Goal: Task Accomplishment & Management: Manage account settings

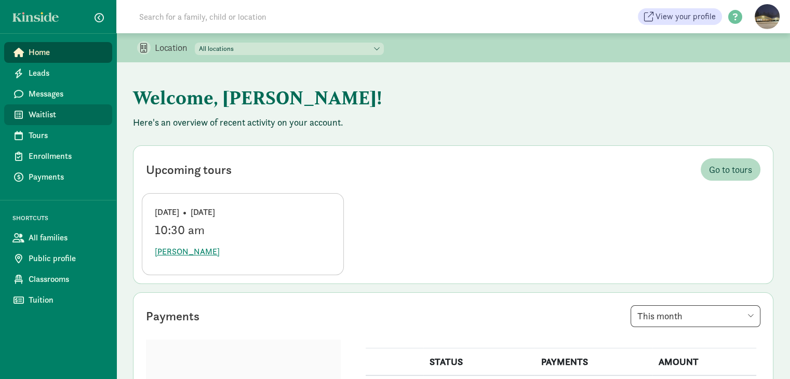
click at [48, 114] on span "Waitlist" at bounding box center [66, 115] width 75 height 12
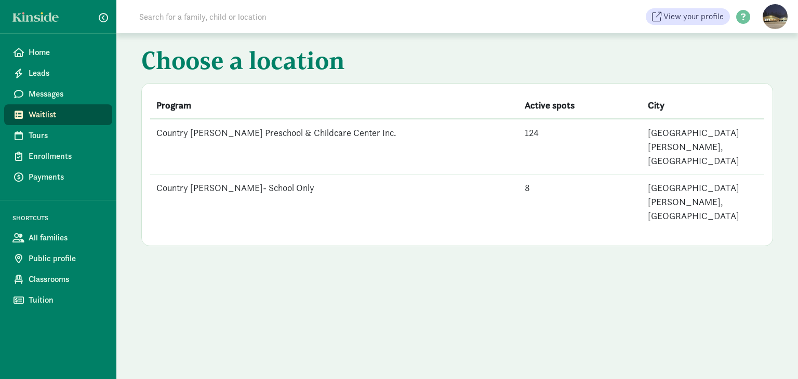
click at [281, 134] on td "Country [PERSON_NAME] Preschool & Childcare Center Inc." at bounding box center [334, 147] width 368 height 56
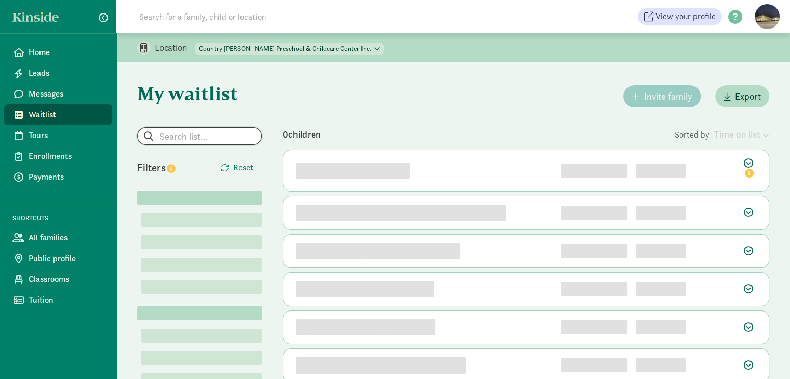
click at [169, 133] on input "search" at bounding box center [200, 136] width 124 height 17
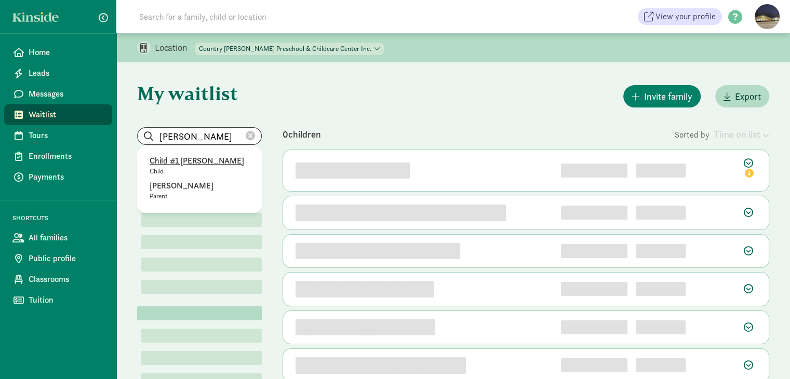
click at [168, 162] on p "Child #1 [PERSON_NAME]" at bounding box center [200, 161] width 100 height 12
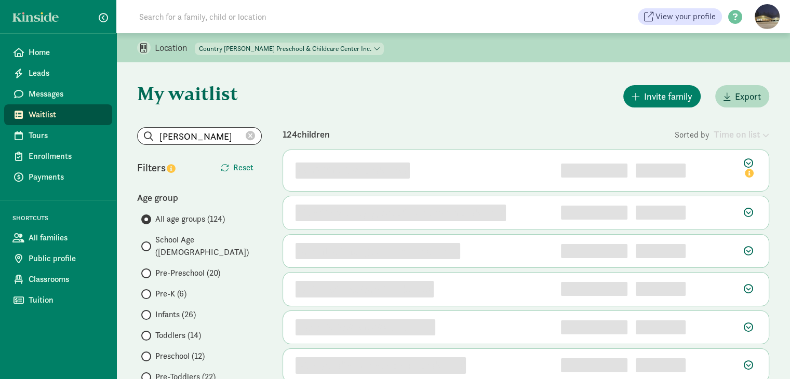
type input "Child #1 [PERSON_NAME]"
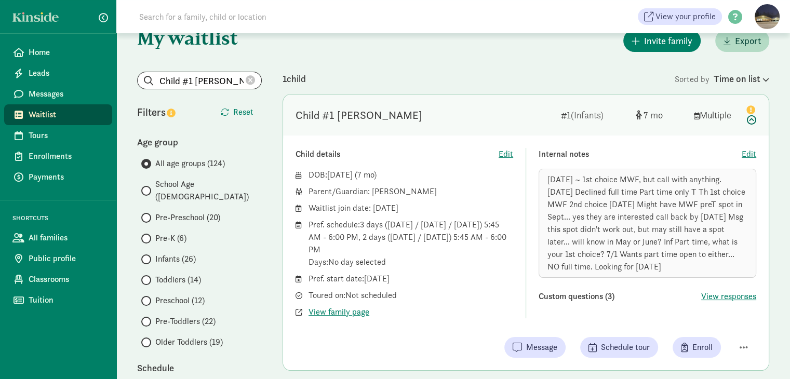
scroll to position [52, 0]
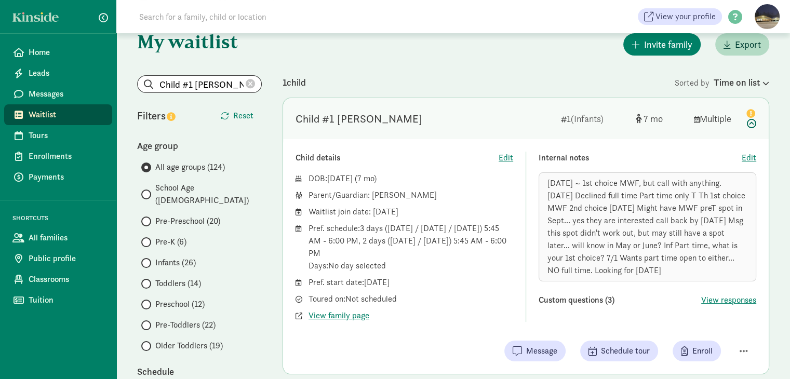
click at [69, 113] on span "Waitlist" at bounding box center [66, 115] width 75 height 12
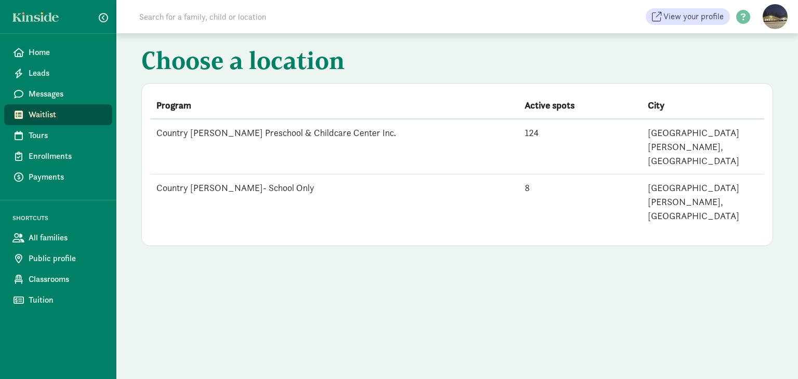
click at [247, 175] on td "Country [PERSON_NAME]- School Only" at bounding box center [334, 202] width 368 height 55
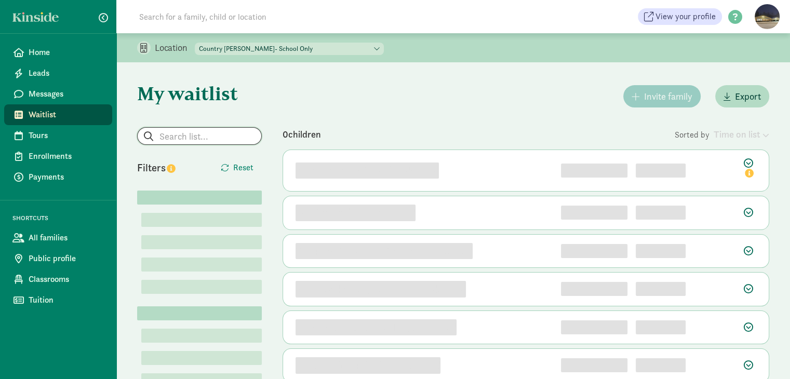
click at [180, 139] on input "search" at bounding box center [200, 136] width 124 height 17
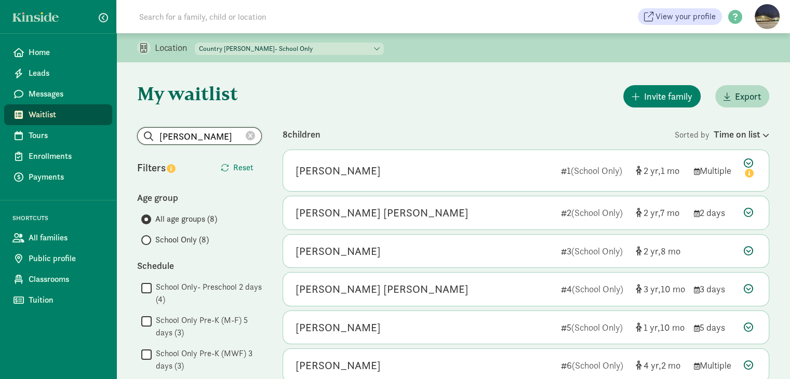
type input "[PERSON_NAME]"
click at [343, 49] on select "Country [PERSON_NAME] Preschool & Childcare Center Inc. Country [PERSON_NAME]- …" at bounding box center [289, 49] width 189 height 12
select select "83471"
click at [195, 43] on select "Country [PERSON_NAME] Preschool & Childcare Center Inc. Country [PERSON_NAME]- …" at bounding box center [289, 49] width 189 height 12
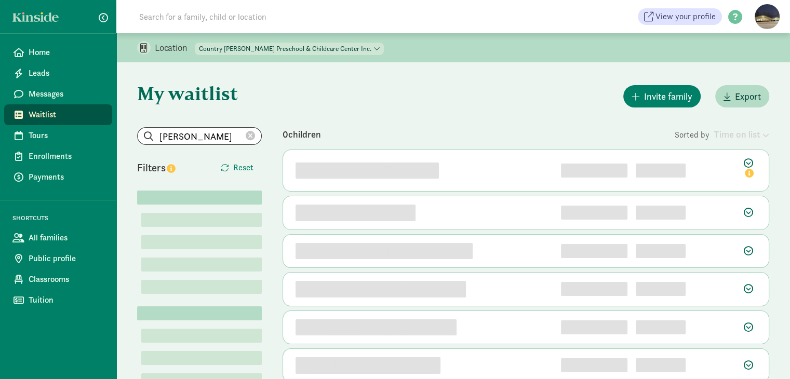
click at [252, 135] on icon at bounding box center [250, 135] width 9 height 9
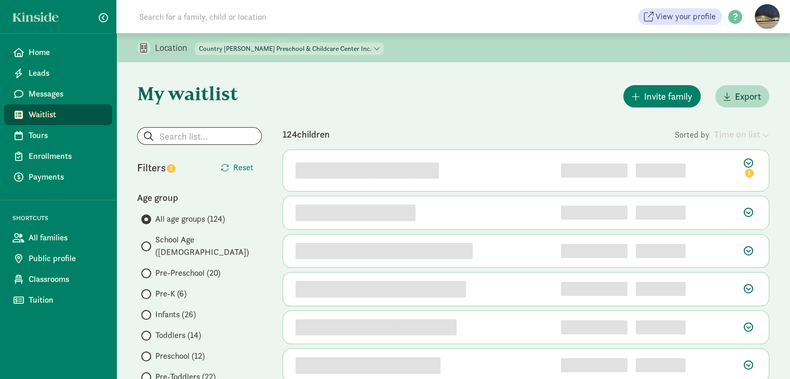
click at [150, 309] on label "Infants (26)" at bounding box center [201, 315] width 121 height 12
click at [148, 312] on input "Infants (26)" at bounding box center [144, 315] width 7 height 7
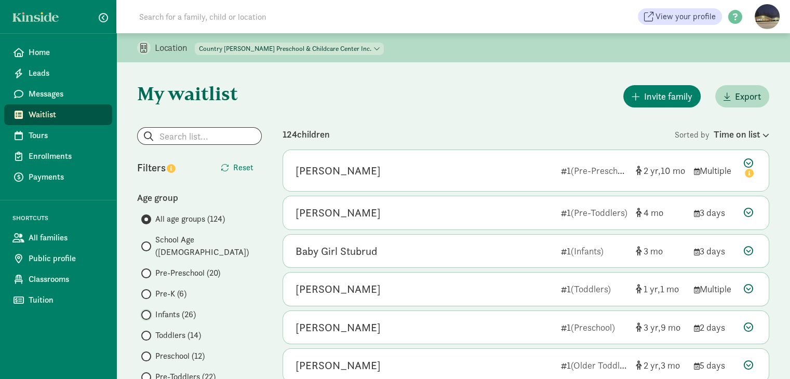
click at [147, 312] on input "Infants (26)" at bounding box center [144, 315] width 7 height 7
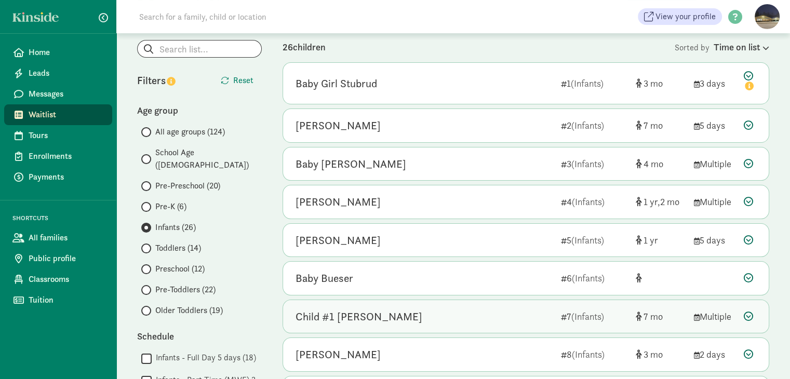
scroll to position [104, 0]
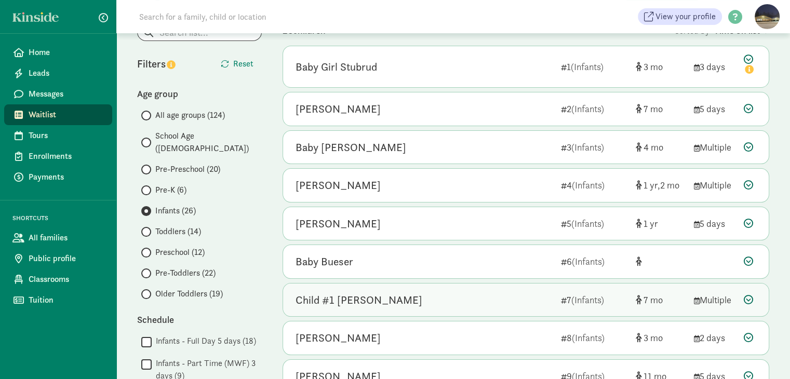
click at [351, 298] on div "Child #1 Holt" at bounding box center [359, 300] width 127 height 17
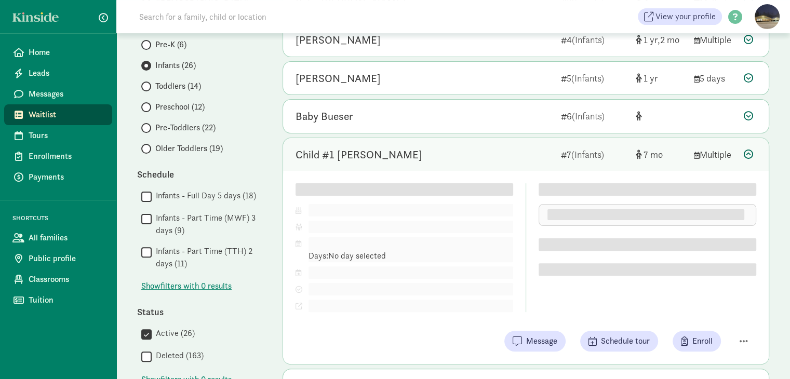
scroll to position [260, 0]
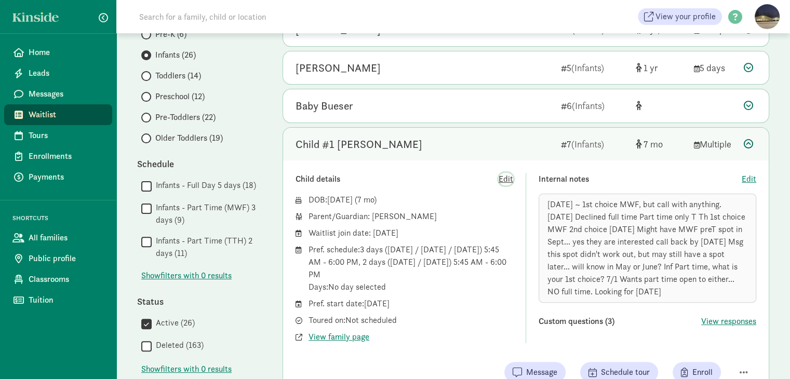
click at [502, 175] on span "Edit" at bounding box center [506, 179] width 15 height 12
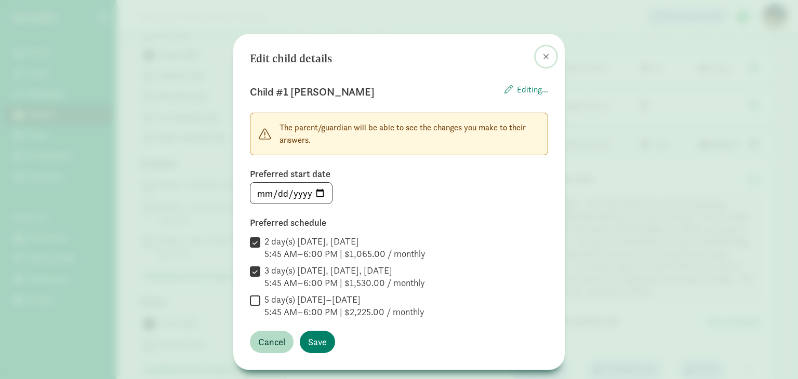
click at [543, 57] on span at bounding box center [546, 56] width 6 height 8
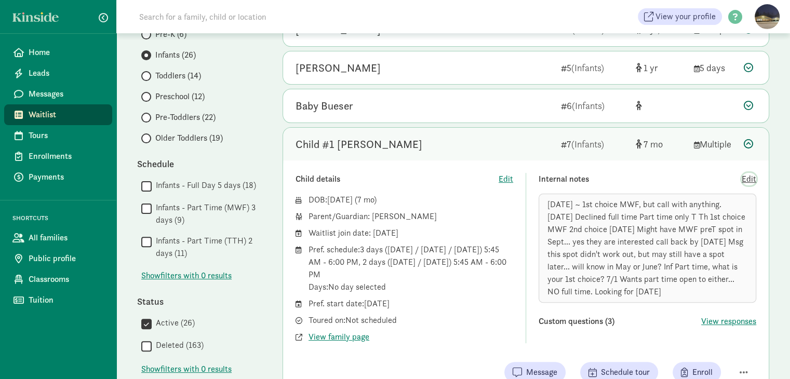
click at [756, 178] on span "Edit" at bounding box center [749, 179] width 15 height 12
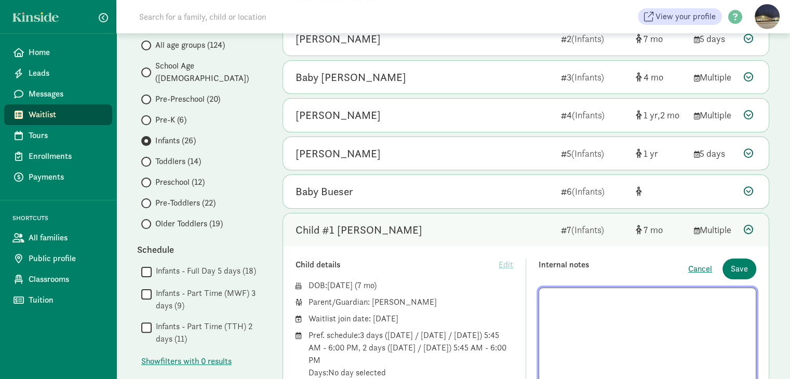
scroll to position [156, 0]
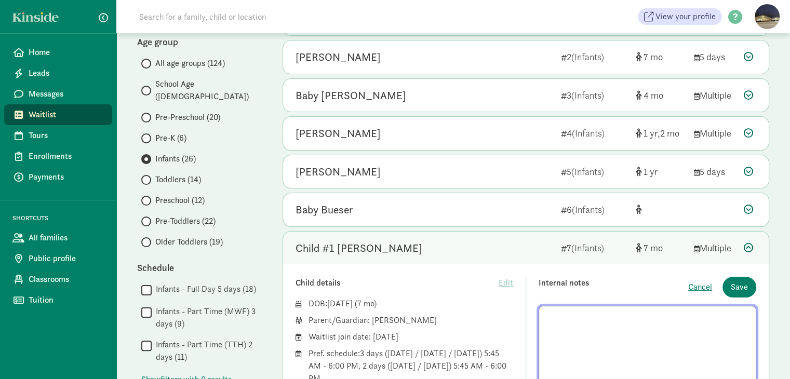
click at [545, 310] on textarea at bounding box center [648, 367] width 218 height 123
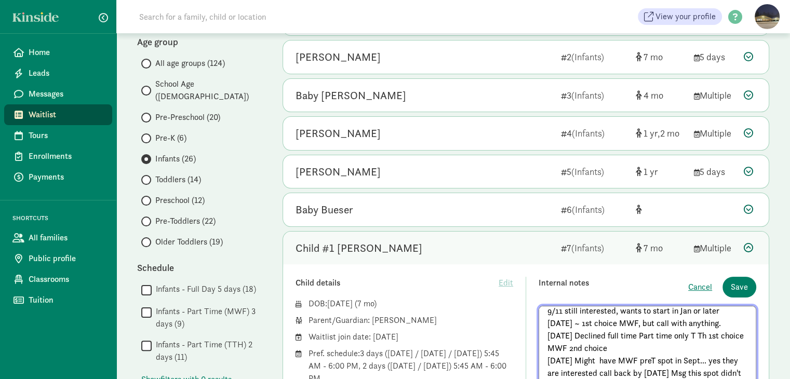
scroll to position [0, 0]
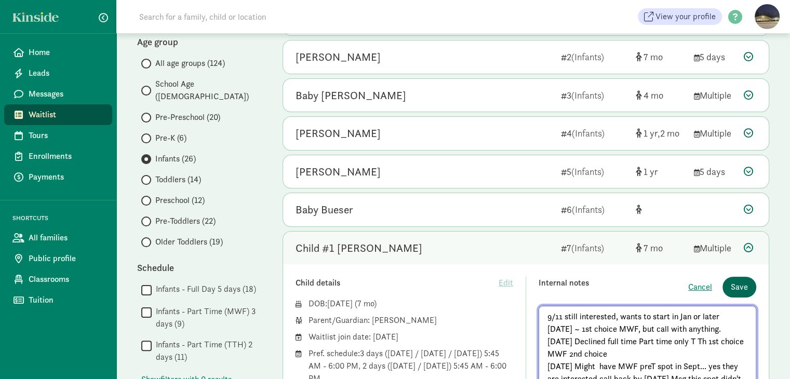
type textarea "9/11 still interested, wants to start in Jan or later 7/25/24 ~ 1st choice MWF,…"
click at [743, 285] on span "Save" at bounding box center [739, 287] width 17 height 12
